Goal: Task Accomplishment & Management: Complete application form

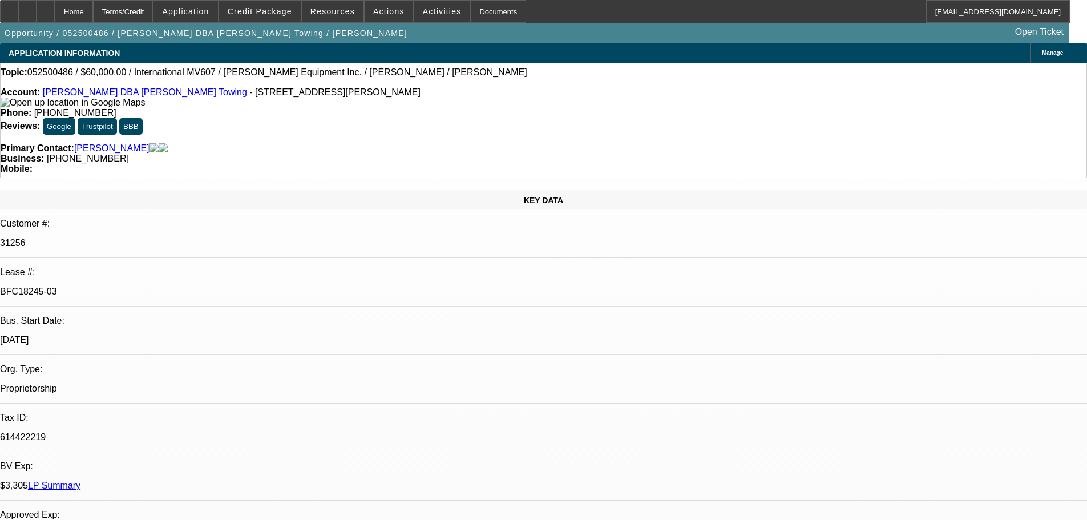
select select "0"
select select "2"
select select "0.1"
select select "4"
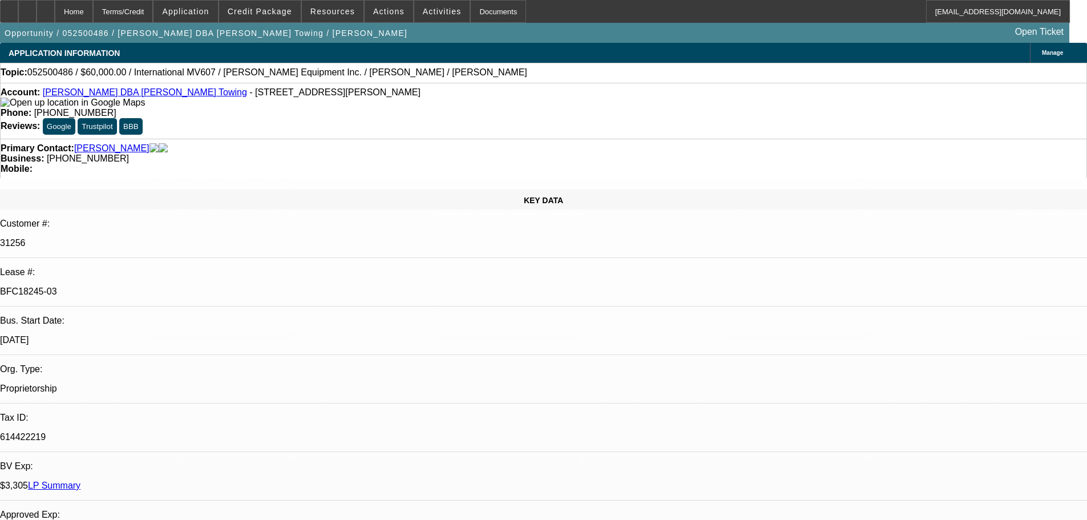
select select "0"
select select "2"
select select "0.1"
select select "4"
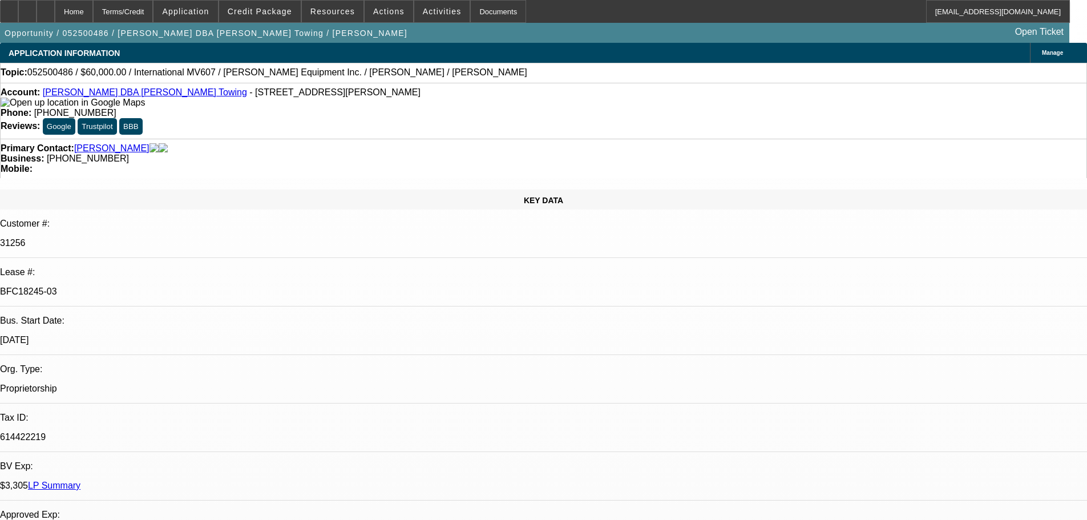
select select "0"
select select "2"
select select "0.1"
select select "4"
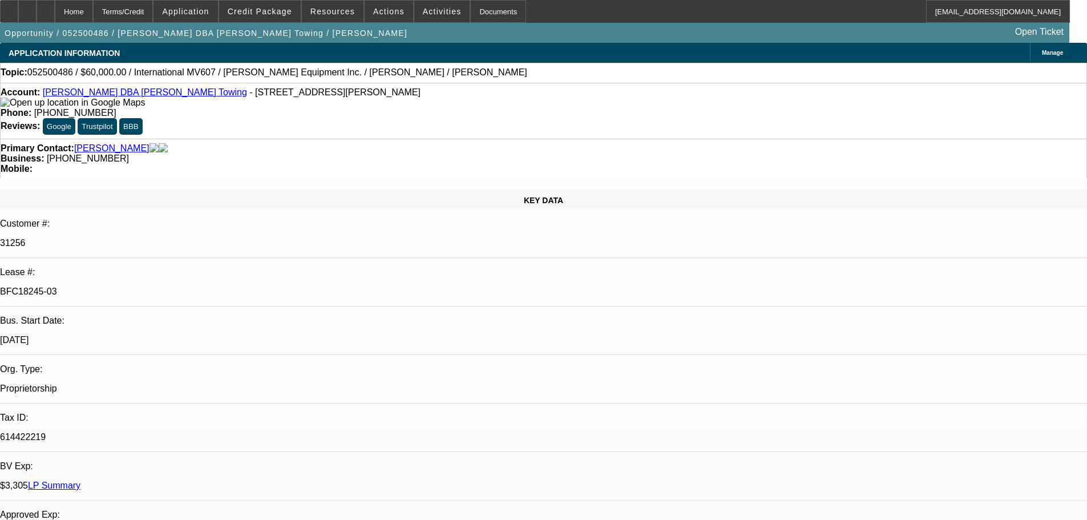
select select "0"
select select "3"
select select "0.1"
select select "4"
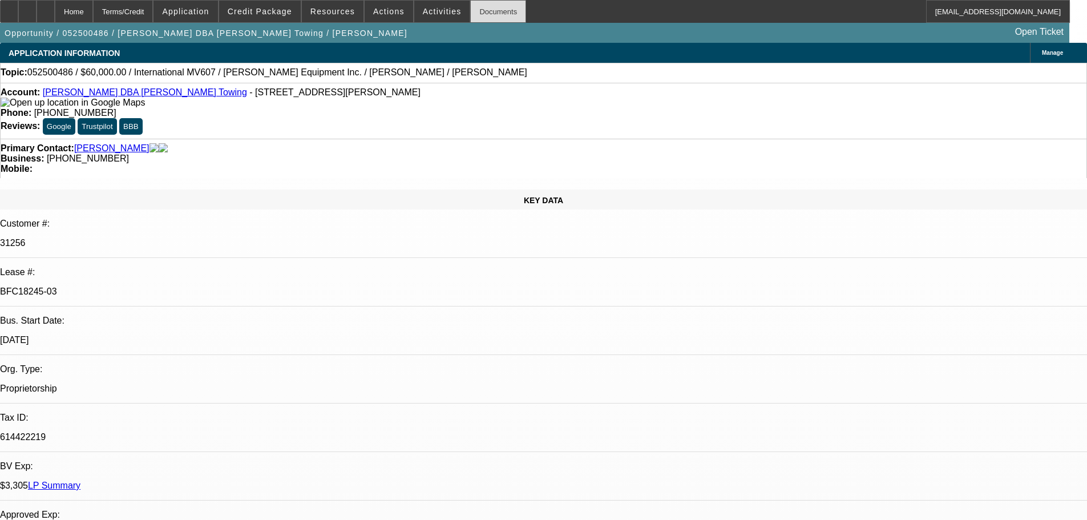
click at [481, 13] on div "Documents" at bounding box center [498, 11] width 56 height 23
select select "0"
select select "2"
select select "0.1"
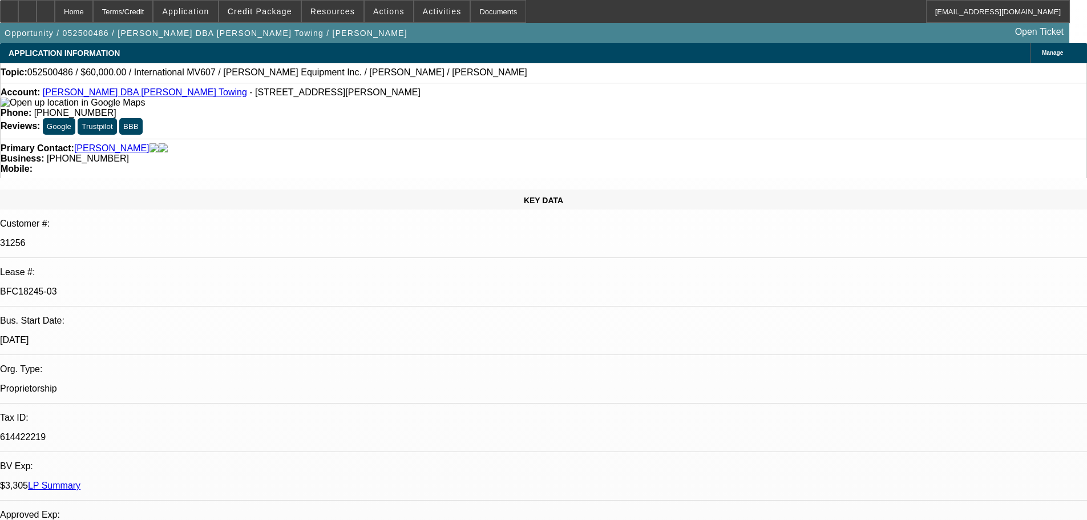
select select "0"
select select "2"
select select "0.1"
select select "0"
select select "2"
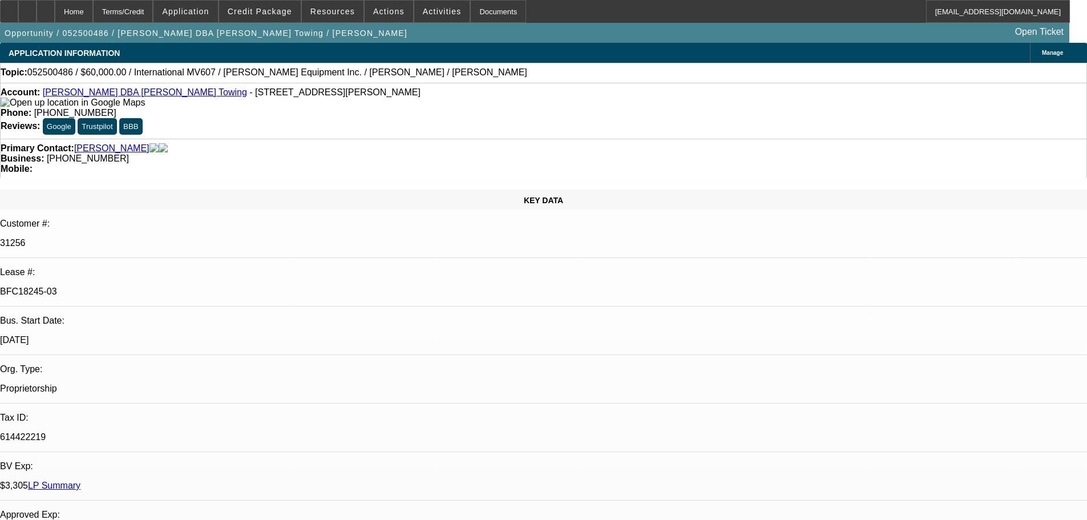
select select "0.1"
select select "0"
select select "0.1"
select select "2"
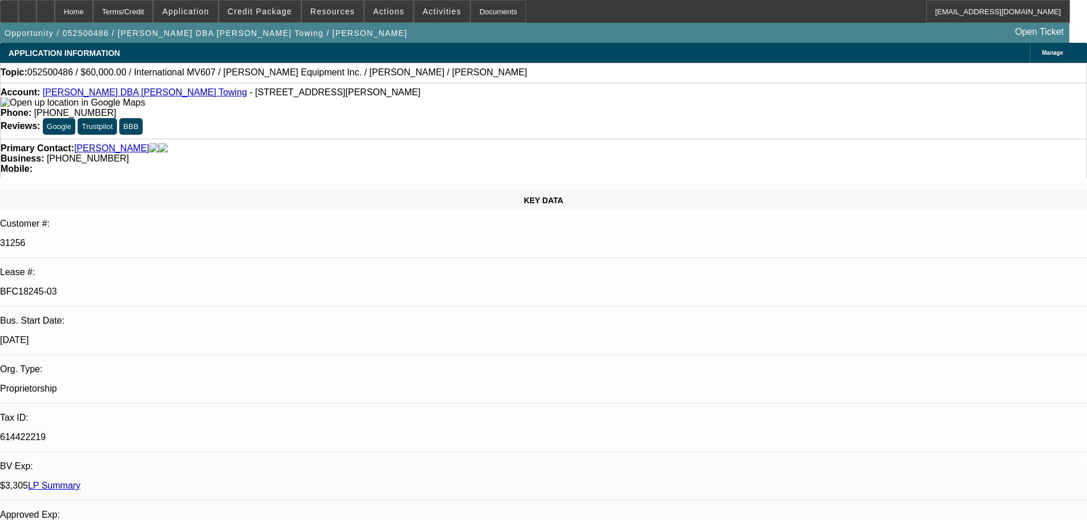
select select "2"
select select "3"
select select "1"
select select "4"
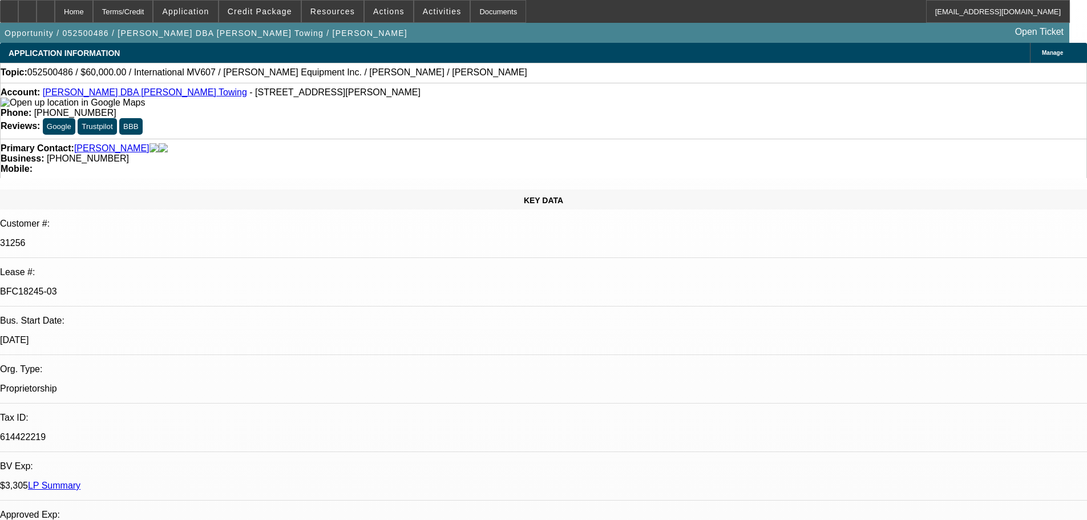
select select "1"
select select "4"
select select "1"
select select "4"
select select "1"
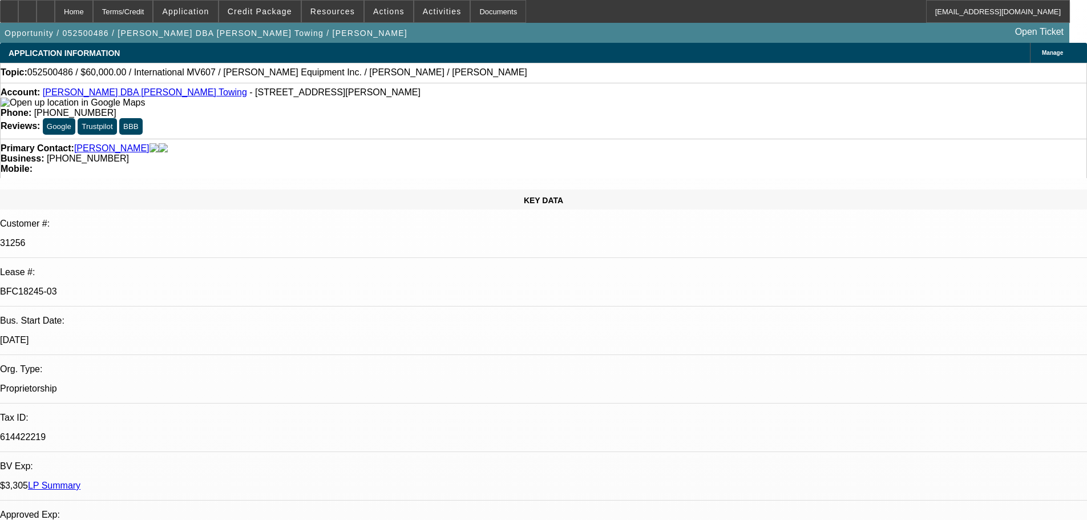
select select "4"
click at [491, 6] on div "Documents" at bounding box center [498, 11] width 56 height 23
select select "0"
select select "2"
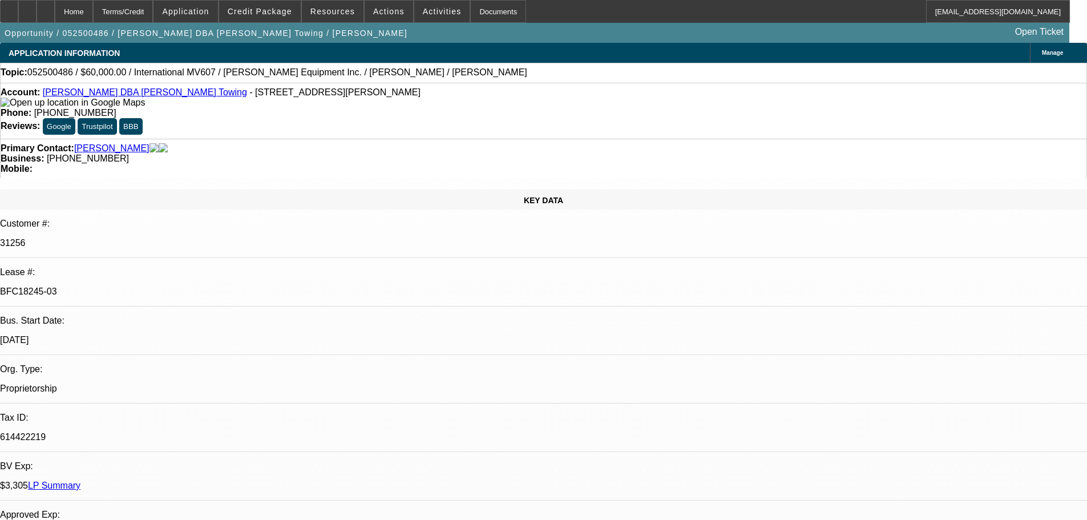
select select "0.1"
select select "4"
select select "0"
select select "2"
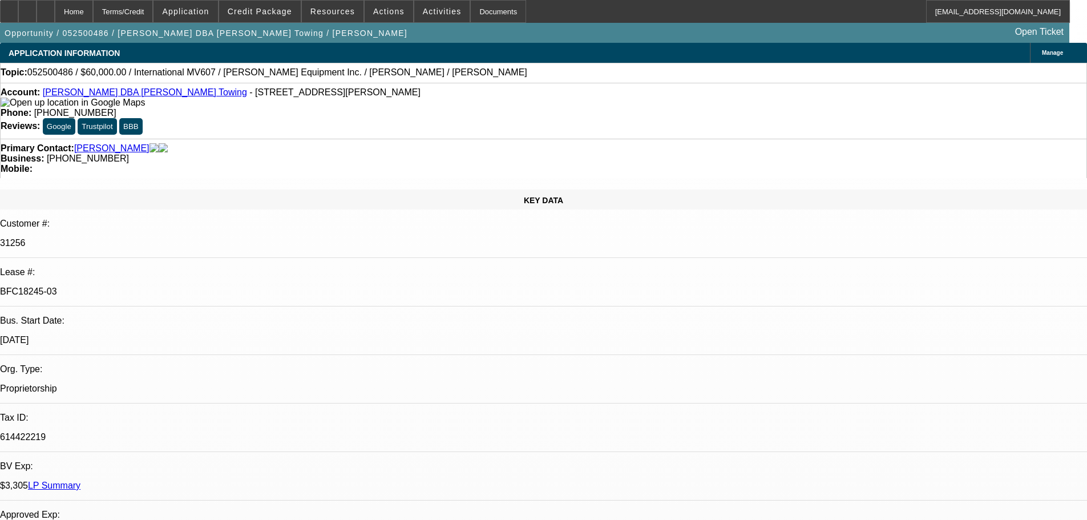
select select "0.1"
select select "4"
select select "0"
select select "2"
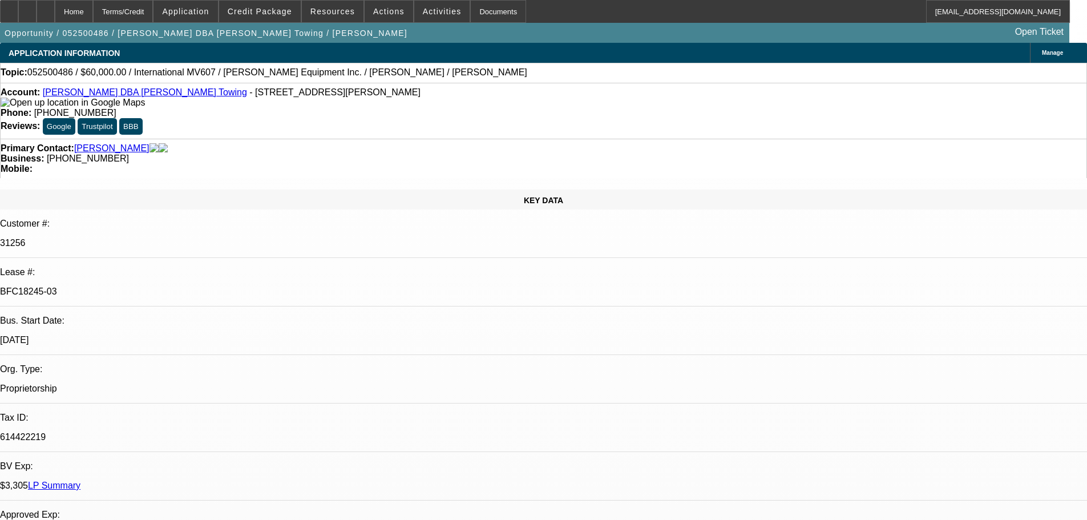
select select "0.1"
select select "4"
select select "0"
select select "3"
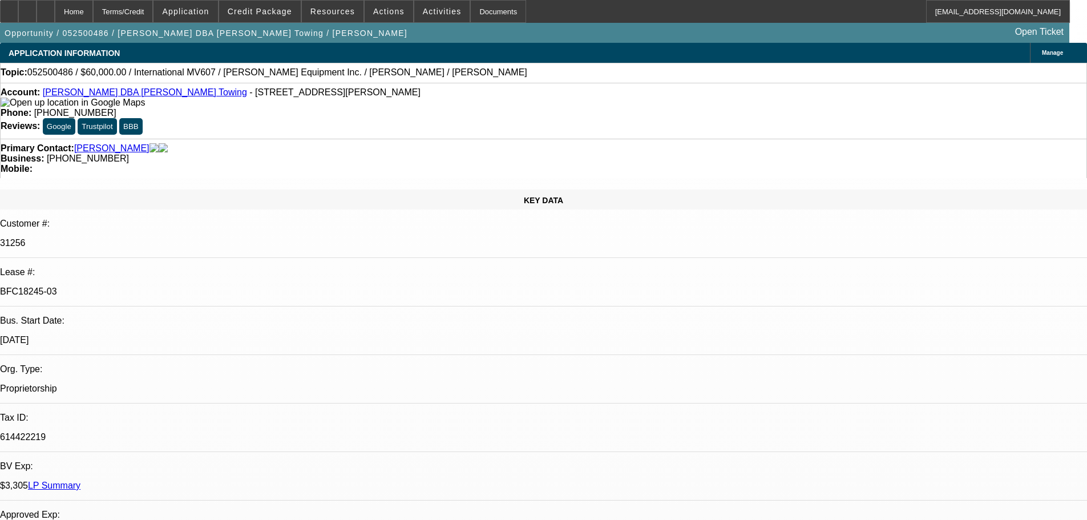
select select "0.1"
select select "4"
click at [475, 18] on div "Documents" at bounding box center [498, 11] width 56 height 23
